Goal: Register for event/course

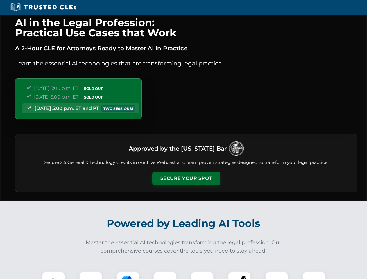
click at [186, 178] on button "Secure Your Spot" at bounding box center [186, 178] width 68 height 13
click at [53, 275] on img at bounding box center [53, 282] width 17 height 17
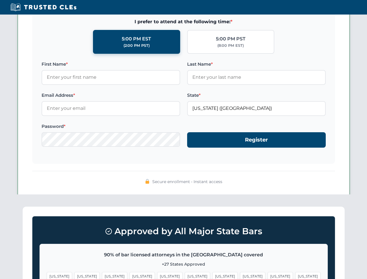
click at [212, 275] on span "[US_STATE]" at bounding box center [224, 276] width 25 height 8
click at [267, 275] on span "[US_STATE]" at bounding box center [279, 276] width 25 height 8
